Goal: Browse casually

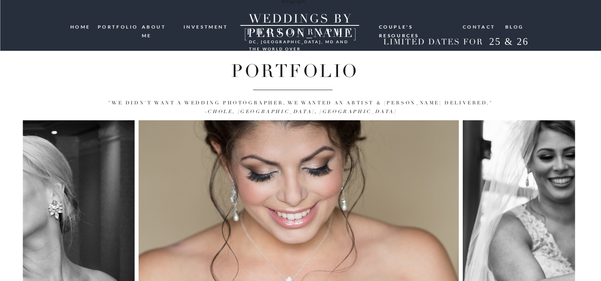
click at [122, 27] on nav "portfolio" at bounding box center [117, 27] width 38 height 8
click at [120, 28] on nav "portfolio" at bounding box center [117, 27] width 38 height 8
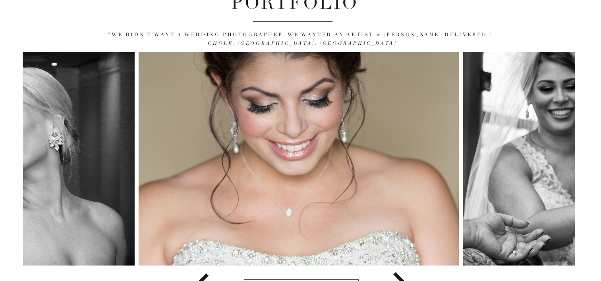
scroll to position [102, 0]
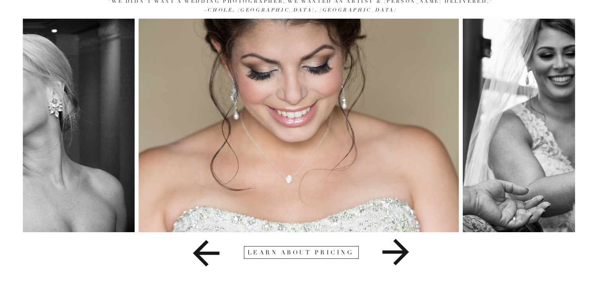
click at [397, 254] on icon at bounding box center [395, 252] width 167 height 40
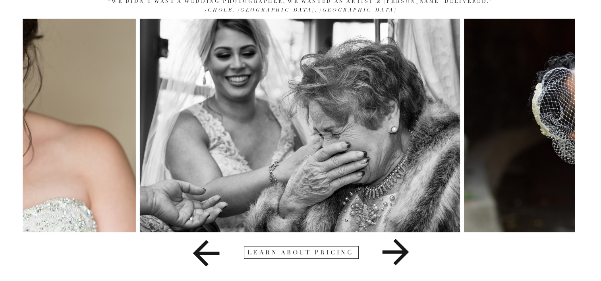
click at [398, 253] on icon at bounding box center [395, 252] width 27 height 27
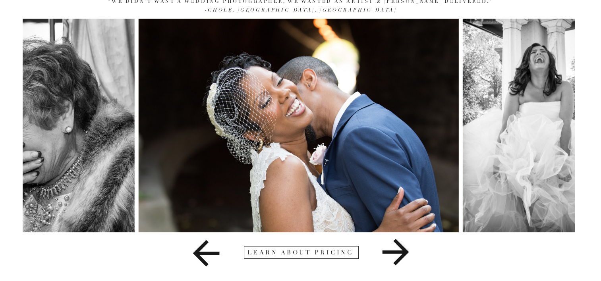
click at [398, 253] on icon at bounding box center [395, 252] width 27 height 27
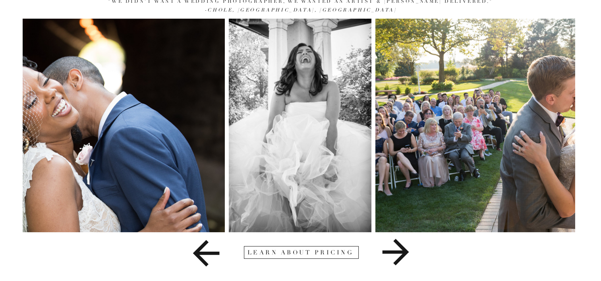
click at [398, 253] on icon at bounding box center [395, 252] width 27 height 27
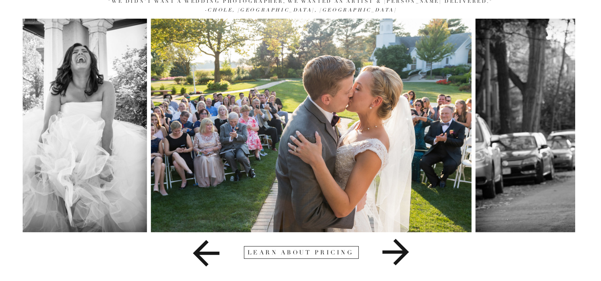
click at [398, 253] on icon at bounding box center [395, 252] width 27 height 27
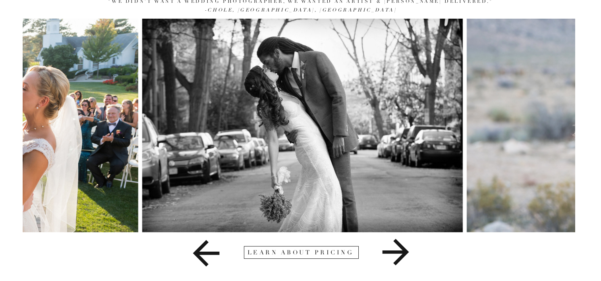
click at [398, 253] on icon at bounding box center [395, 252] width 27 height 27
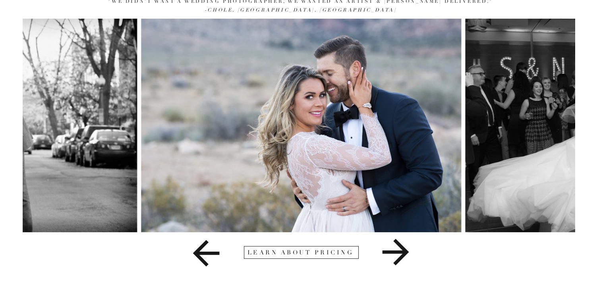
click at [398, 253] on icon at bounding box center [395, 252] width 27 height 27
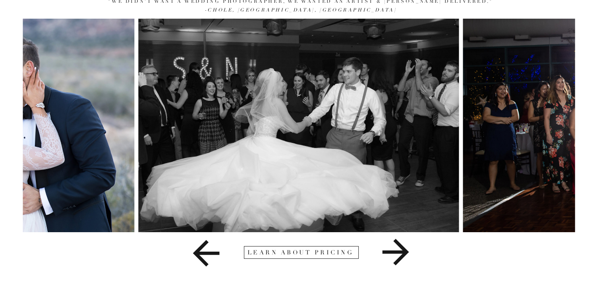
click at [398, 253] on icon at bounding box center [395, 252] width 27 height 27
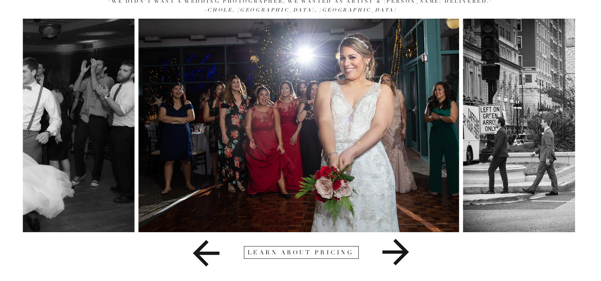
click at [398, 253] on icon at bounding box center [395, 252] width 27 height 27
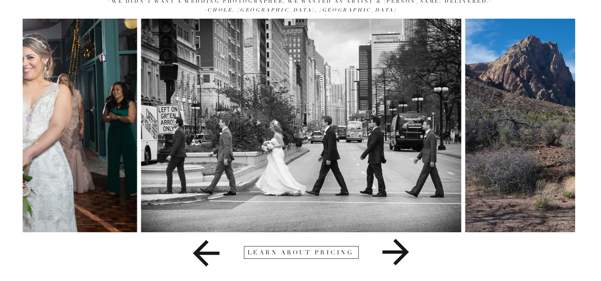
click at [398, 253] on icon at bounding box center [395, 252] width 27 height 27
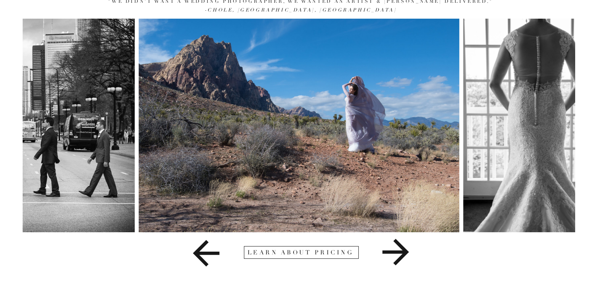
click at [398, 253] on icon at bounding box center [395, 252] width 27 height 27
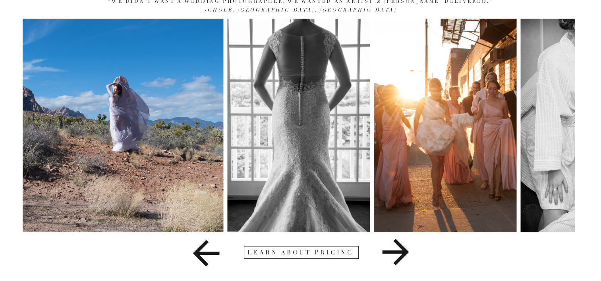
click at [398, 253] on icon at bounding box center [395, 252] width 27 height 27
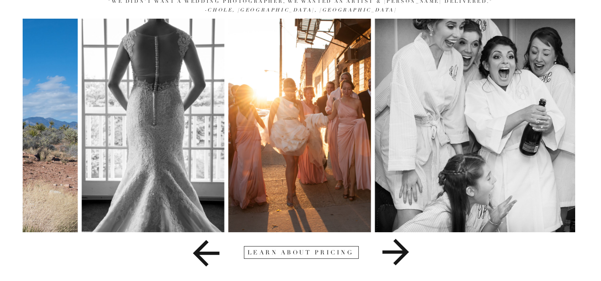
click at [398, 253] on icon at bounding box center [395, 252] width 27 height 27
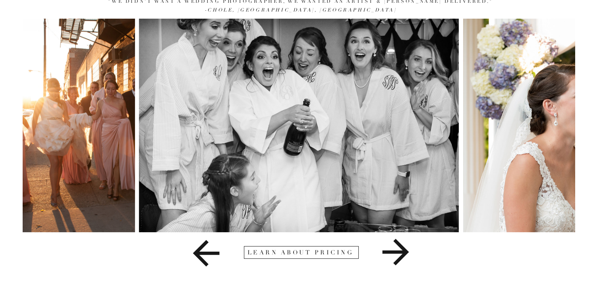
click at [398, 253] on icon at bounding box center [395, 252] width 27 height 27
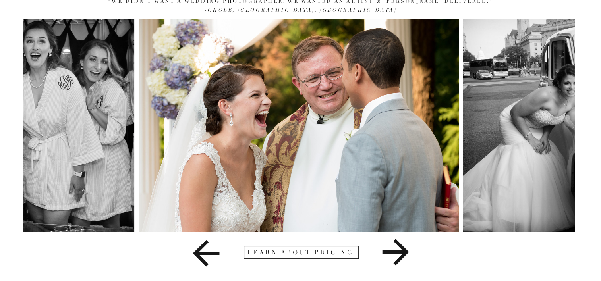
click at [398, 253] on icon at bounding box center [395, 252] width 27 height 27
